Goal: Task Accomplishment & Management: Use online tool/utility

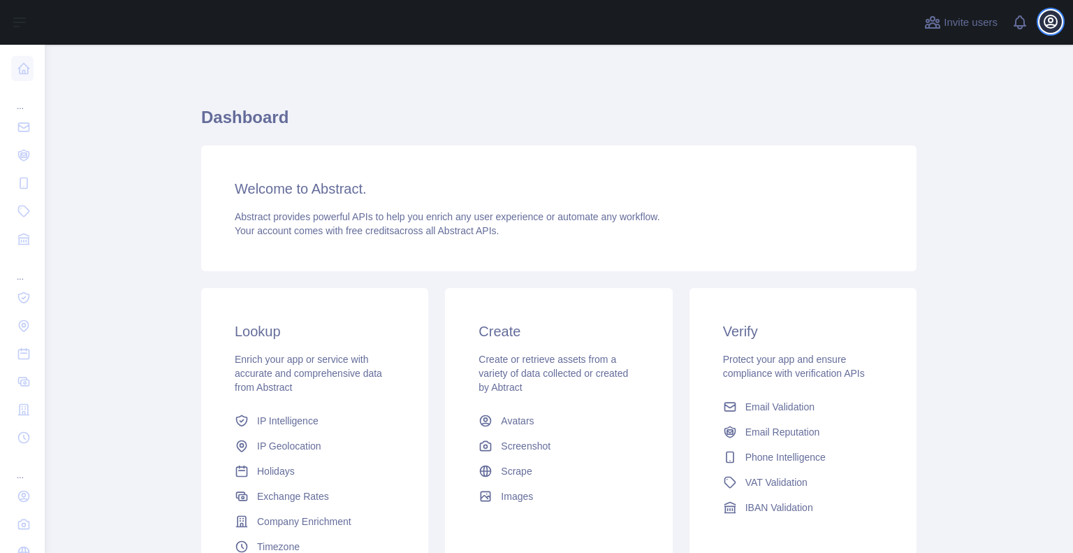
click at [1044, 22] on icon "button" at bounding box center [1050, 21] width 13 height 13
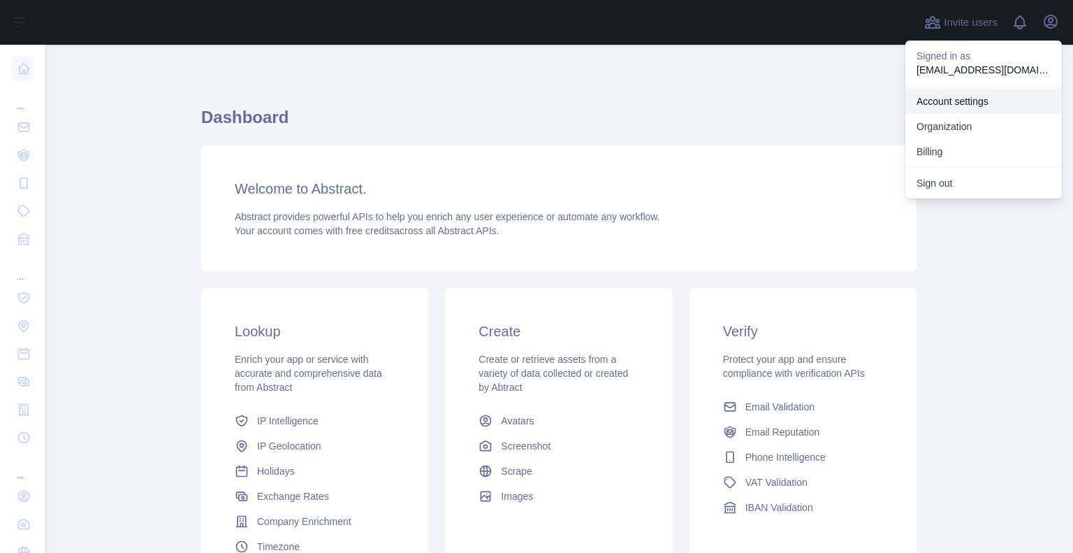
click at [972, 102] on link "Account settings" at bounding box center [983, 101] width 156 height 25
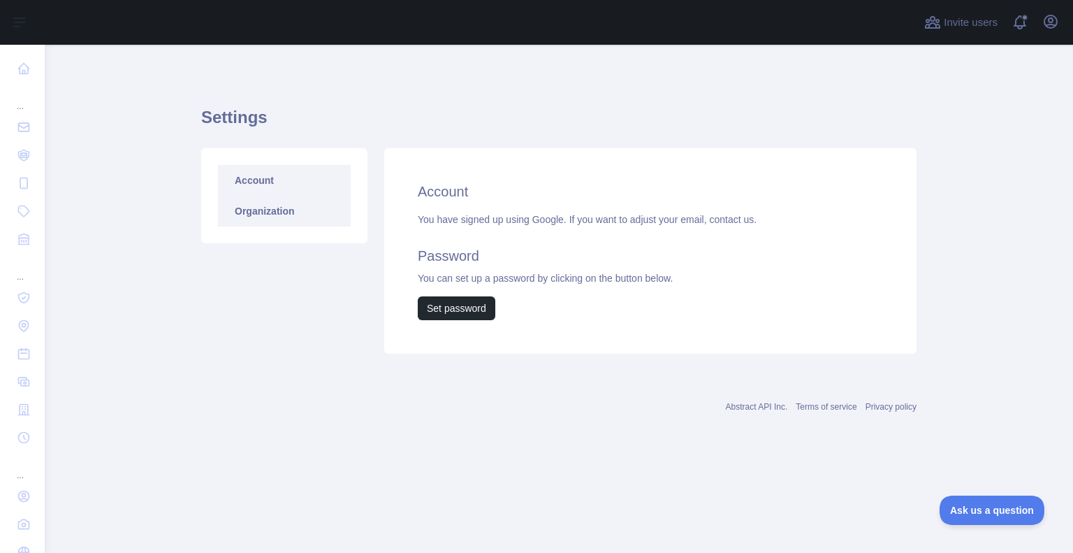
click at [261, 217] on link "Organization" at bounding box center [284, 211] width 133 height 31
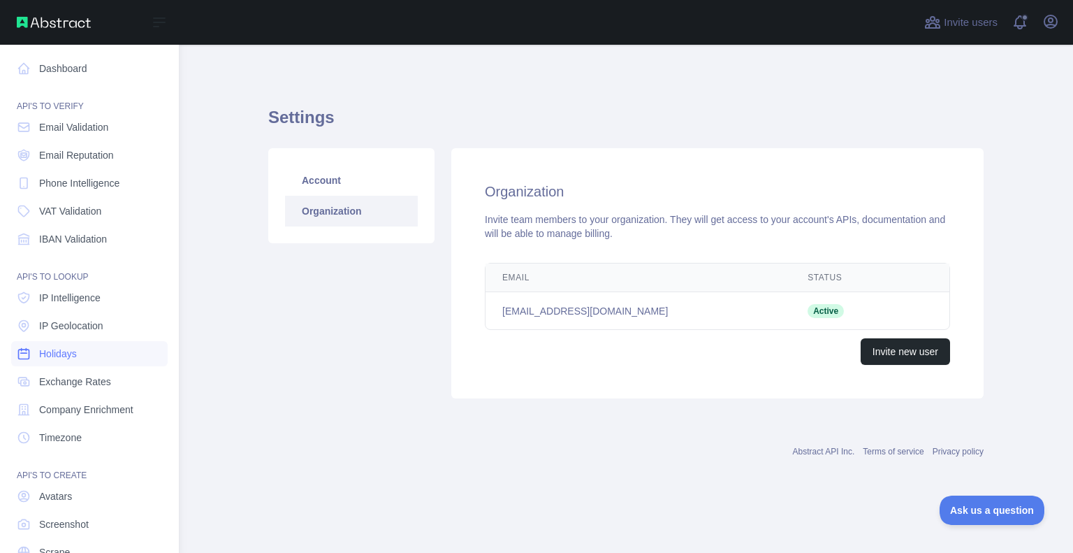
click at [101, 358] on link "Holidays" at bounding box center [89, 353] width 156 height 25
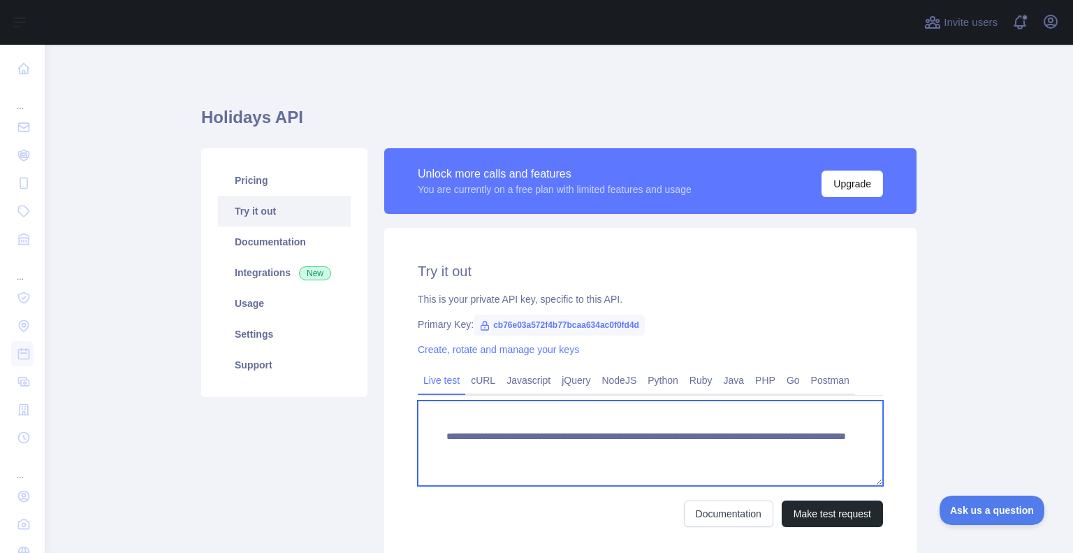
drag, startPoint x: 478, startPoint y: 449, endPoint x: 641, endPoint y: 444, distance: 162.9
click at [641, 444] on textarea "**********" at bounding box center [650, 442] width 465 height 85
